Goal: Transaction & Acquisition: Book appointment/travel/reservation

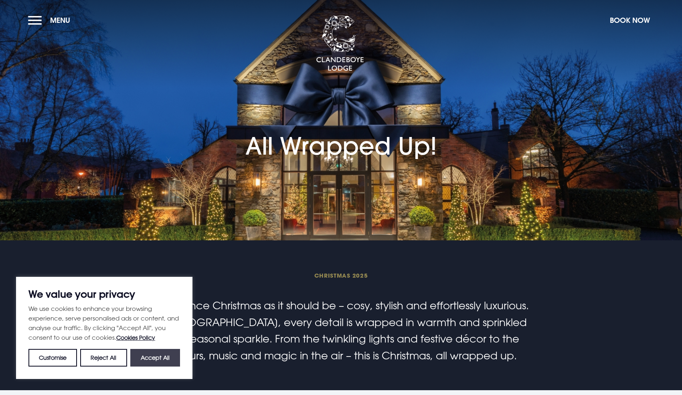
click at [157, 359] on button "Accept All" at bounding box center [155, 358] width 50 height 18
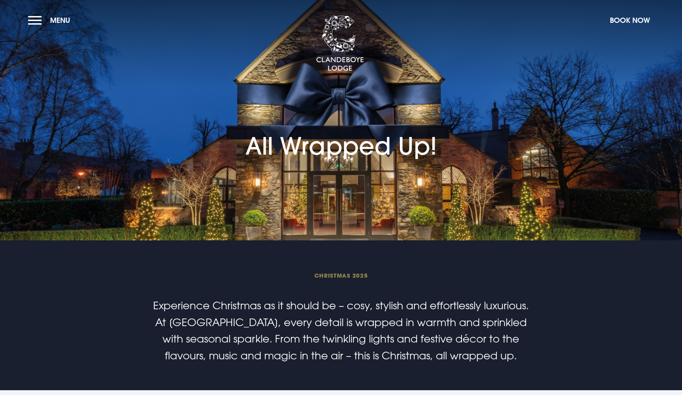
checkbox input "true"
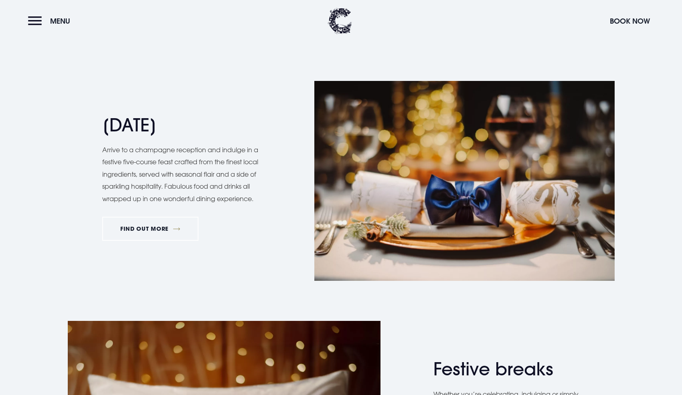
scroll to position [843, 0]
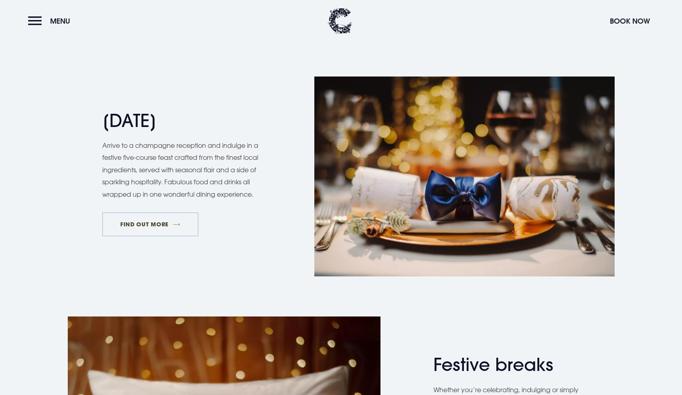
click at [133, 227] on link "FIND OUT MORE" at bounding box center [150, 224] width 97 height 24
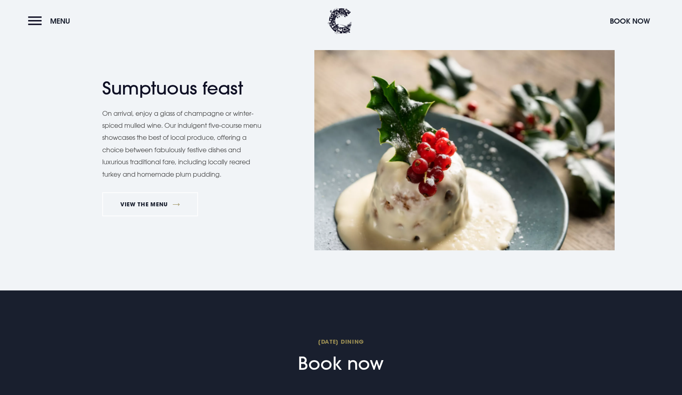
scroll to position [696, 0]
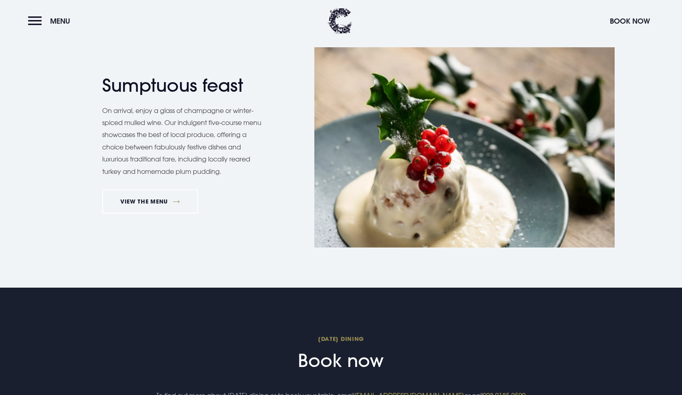
click at [681, 233] on div "Sumptuous feast On arrival, enjoy a glass of champagne or winter-spiced mulled …" at bounding box center [341, 167] width 682 height 240
click at [169, 196] on link "VIEW THE MENU" at bounding box center [150, 202] width 96 height 24
